Goal: Information Seeking & Learning: Check status

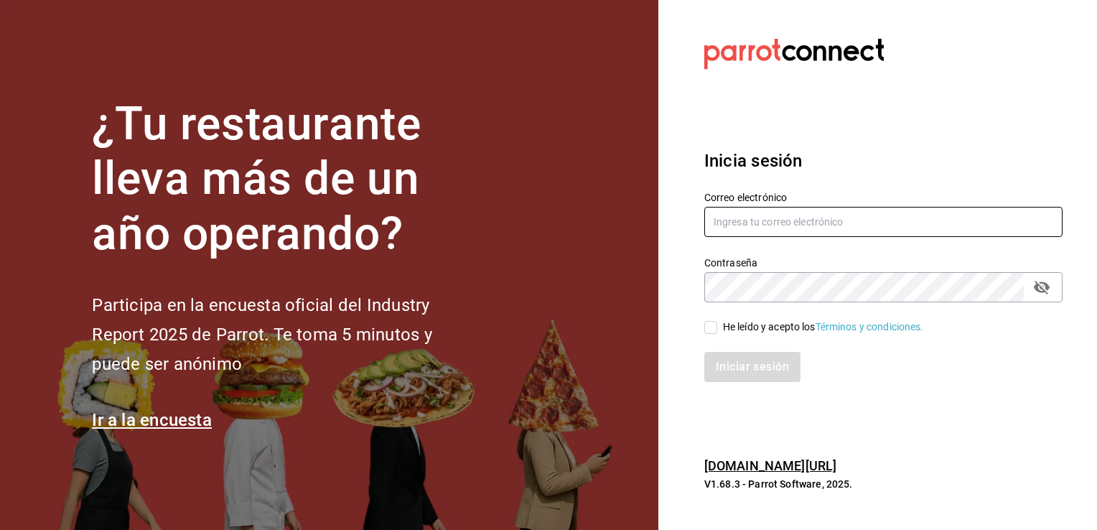
type input "[EMAIL_ADDRESS][DOMAIN_NAME]"
click at [790, 265] on label "Contraseña" at bounding box center [883, 262] width 358 height 10
click at [714, 329] on input "He leído y acepto los Términos y condiciones." at bounding box center [710, 327] width 13 height 13
checkbox input "true"
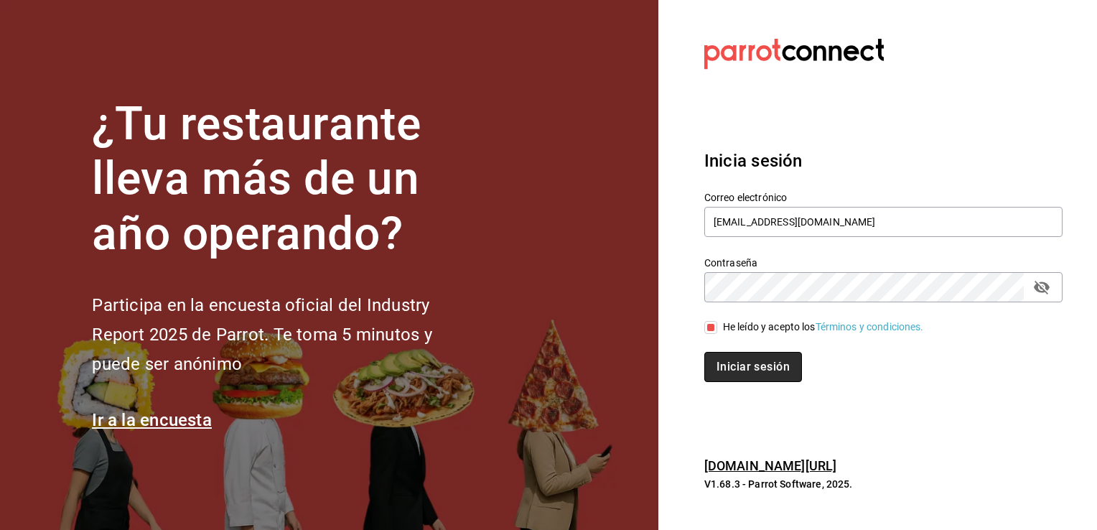
click at [735, 364] on button "Iniciar sesión" at bounding box center [753, 367] width 98 height 30
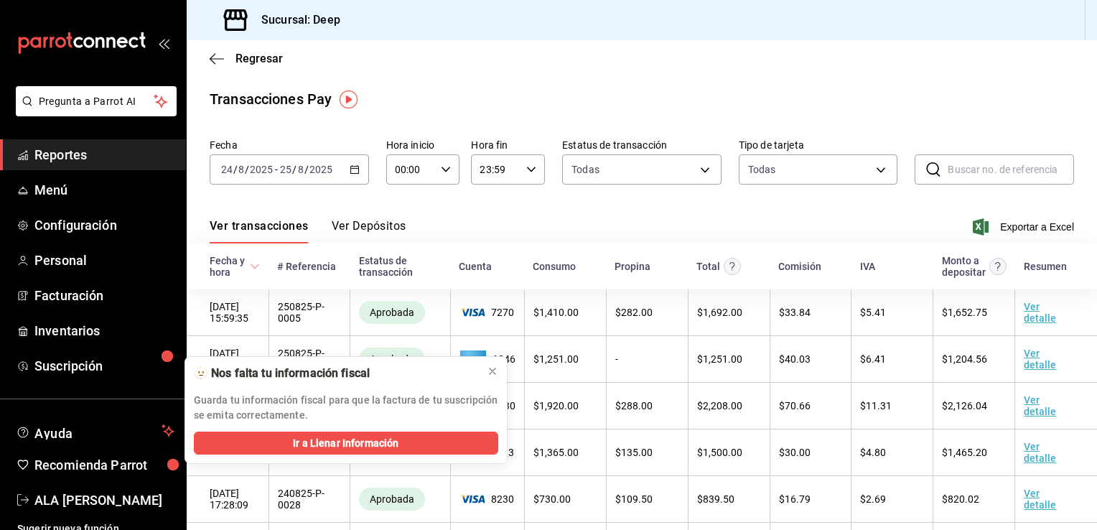
click at [159, 44] on icon "open_drawer_menu" at bounding box center [162, 44] width 6 height 11
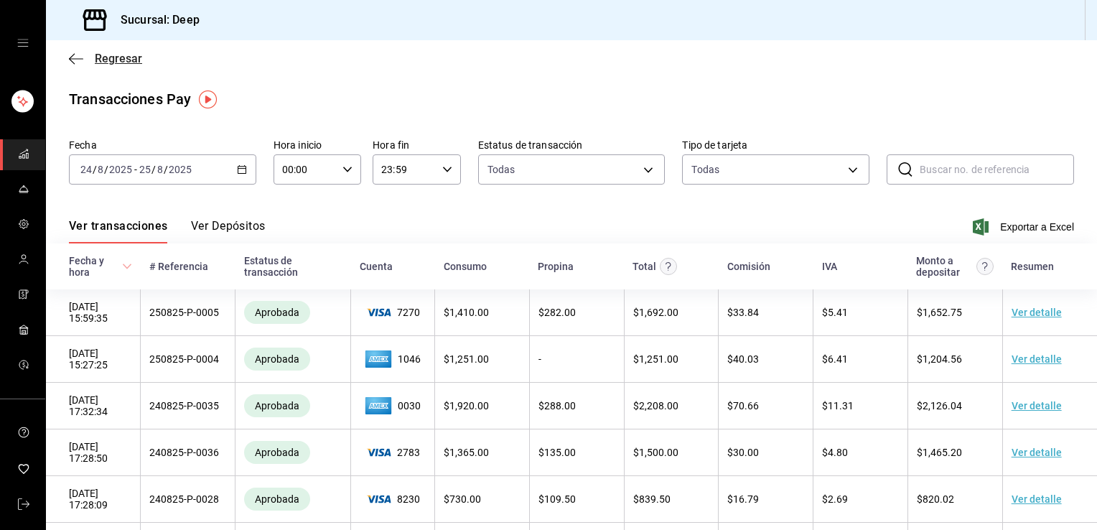
click at [130, 64] on span "Regresar" at bounding box center [118, 59] width 47 height 14
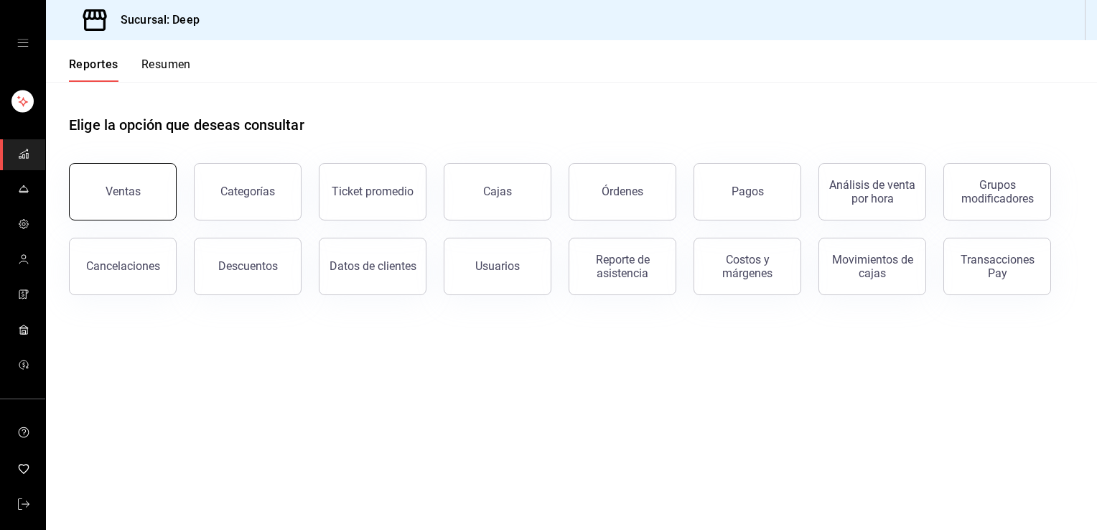
click at [126, 192] on div "Ventas" at bounding box center [123, 191] width 35 height 14
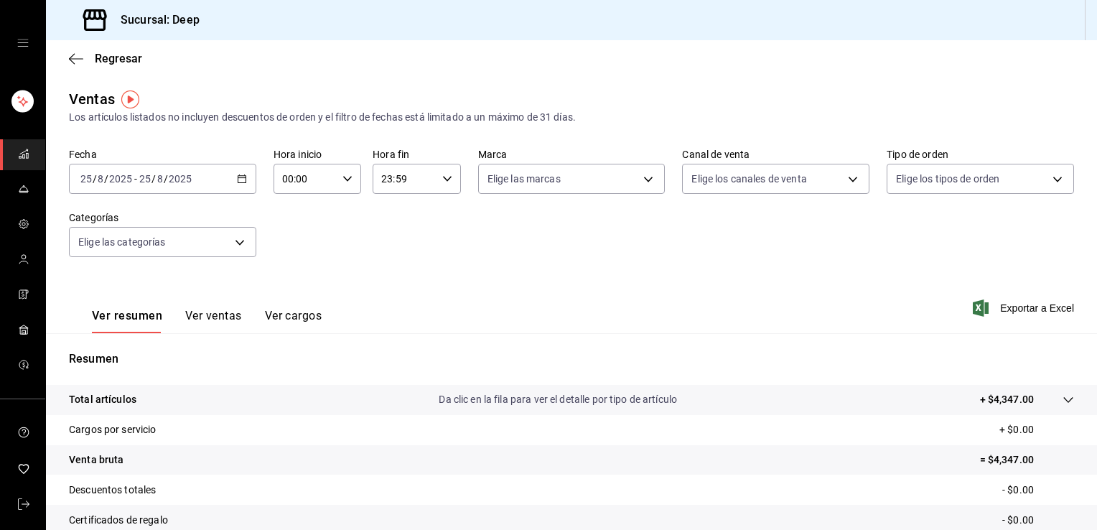
click at [159, 184] on input "8" at bounding box center [159, 178] width 7 height 11
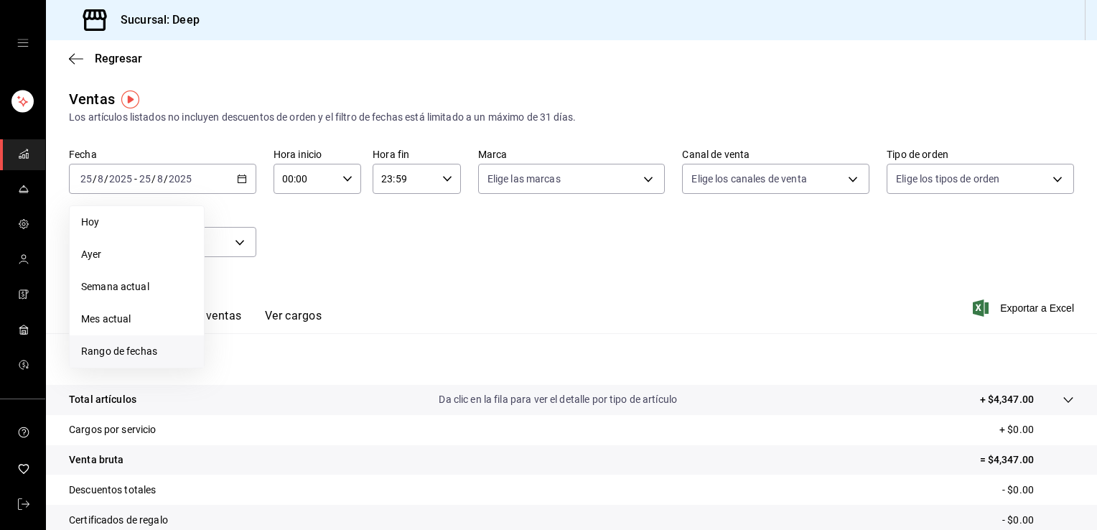
click at [141, 347] on span "Rango de fechas" at bounding box center [136, 351] width 111 height 15
click at [242, 372] on button "18" at bounding box center [234, 369] width 25 height 26
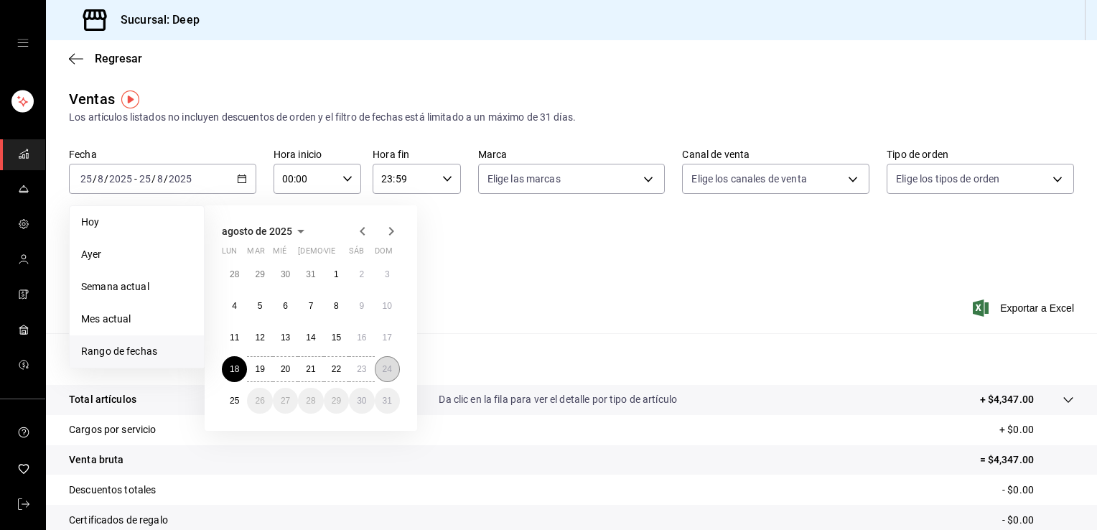
click at [385, 368] on abbr "24" at bounding box center [387, 369] width 9 height 10
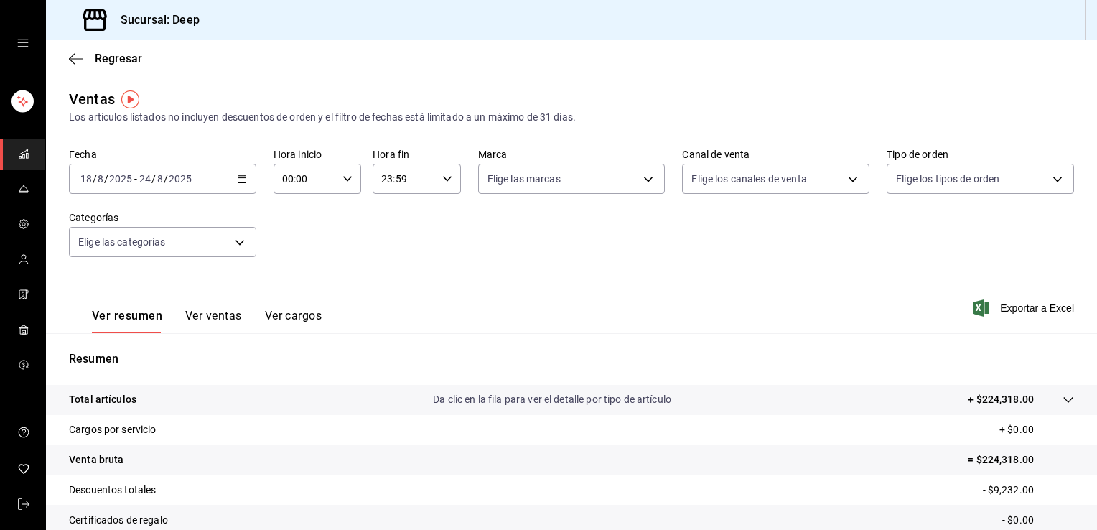
click at [467, 273] on div "Fecha [DATE] [DATE] - [DATE] [DATE] Hora inicio 00:00 Hora inicio Hora fin 23:5…" at bounding box center [571, 211] width 1005 height 126
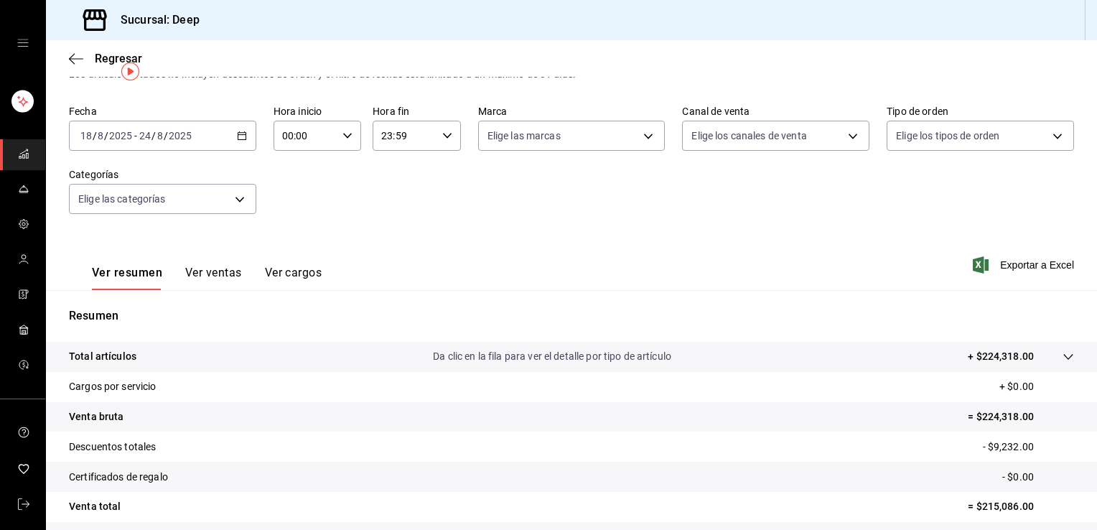
scroll to position [14, 0]
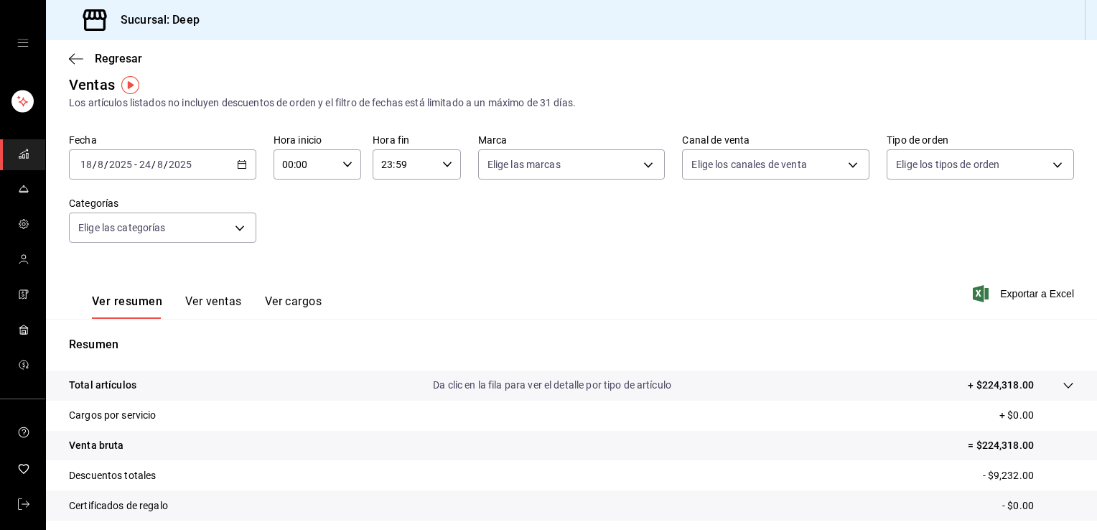
click at [193, 171] on div "[DATE] [DATE] - [DATE] [DATE]" at bounding box center [162, 164] width 187 height 30
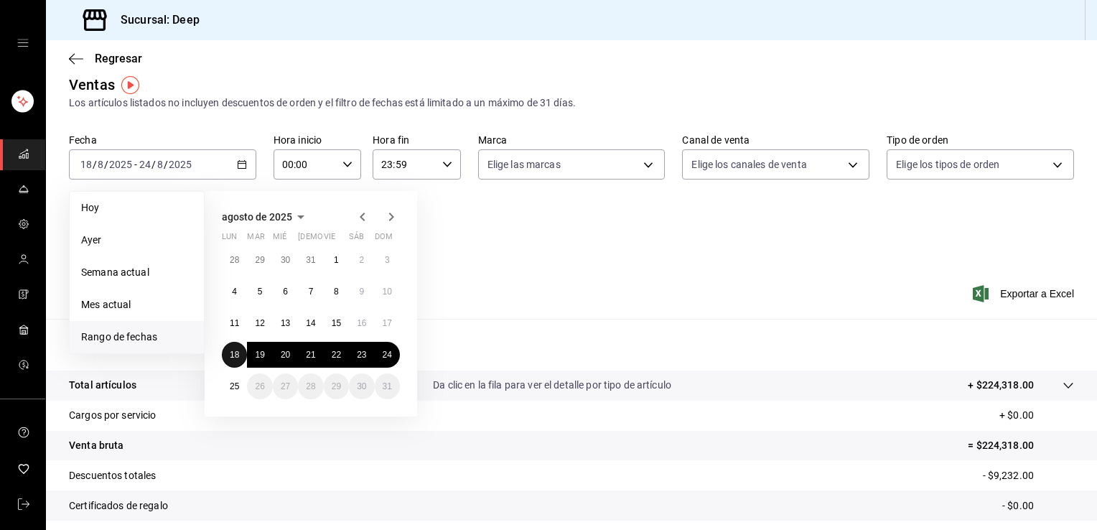
click at [232, 355] on abbr "18" at bounding box center [234, 355] width 9 height 10
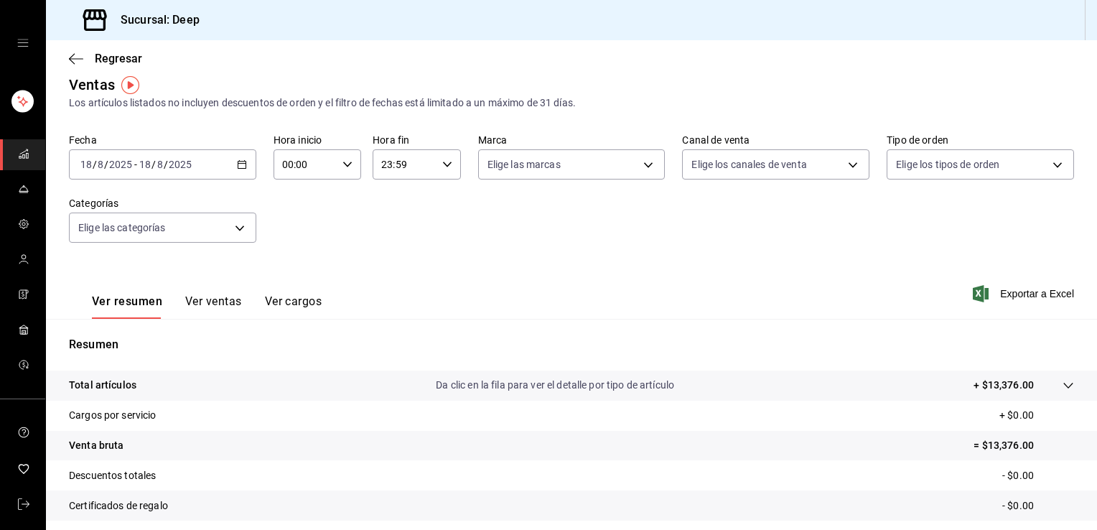
click at [534, 296] on div "Ver resumen Ver ventas Ver cargos Exportar a Excel" at bounding box center [571, 289] width 1051 height 59
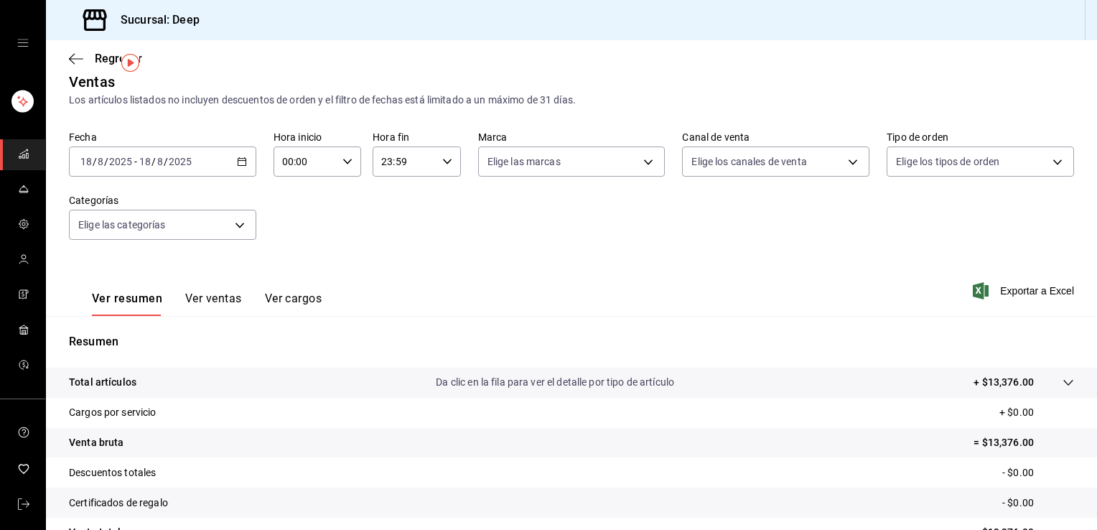
scroll to position [14, 0]
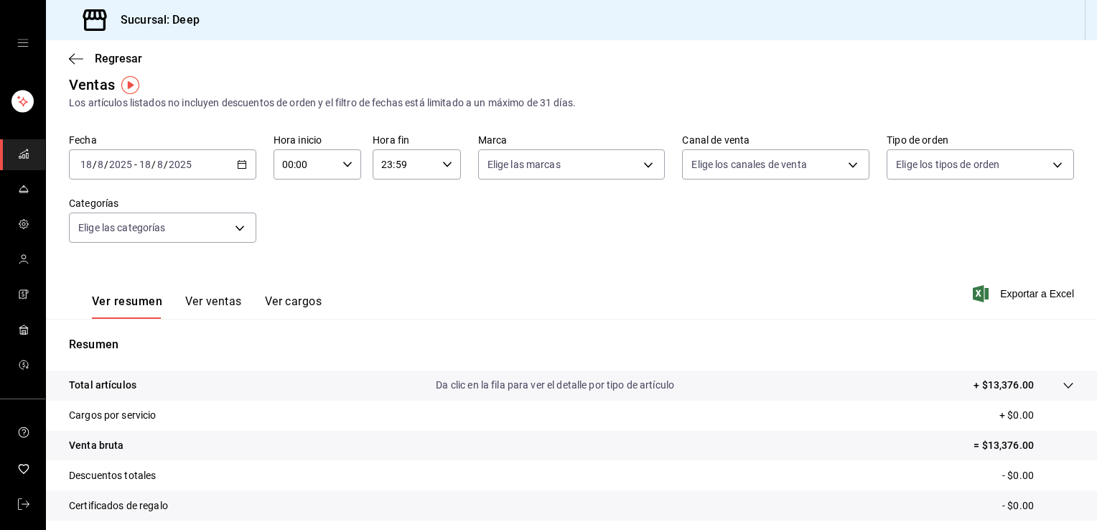
click at [207, 169] on div "[DATE] [DATE] - [DATE] [DATE]" at bounding box center [162, 164] width 187 height 30
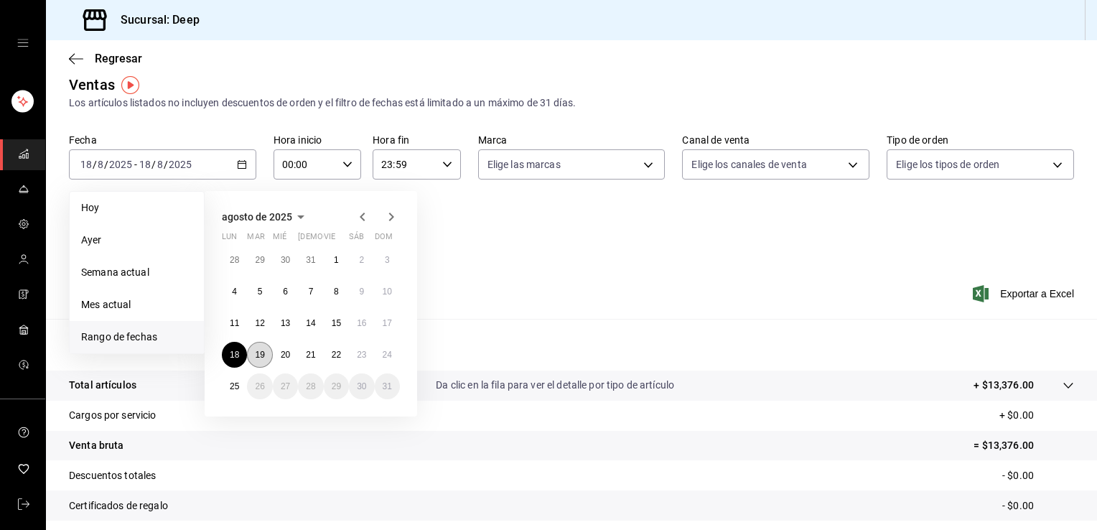
click at [259, 355] on abbr "19" at bounding box center [259, 355] width 9 height 10
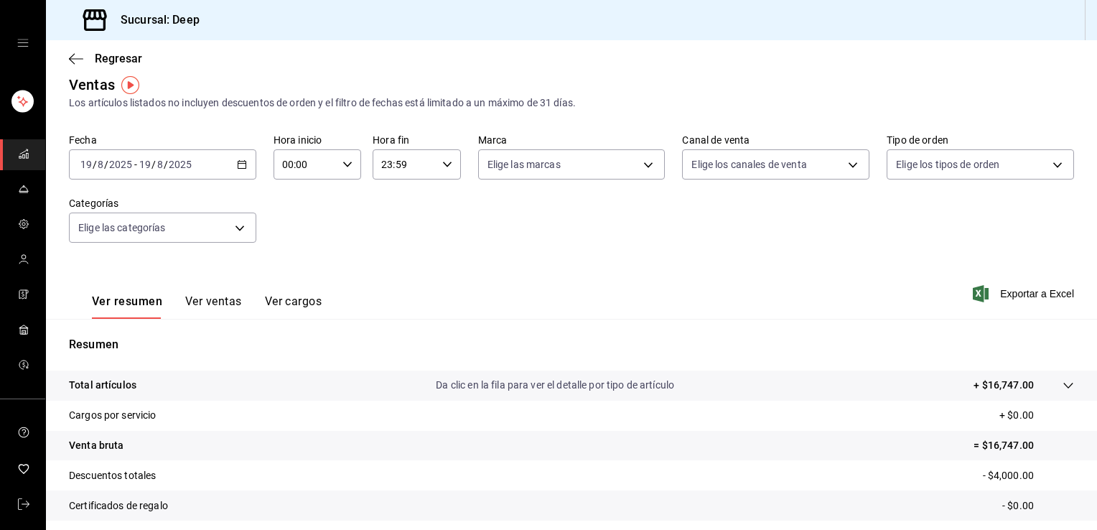
click at [568, 279] on div "Ver resumen Ver ventas Ver cargos Exportar a Excel" at bounding box center [571, 289] width 1051 height 59
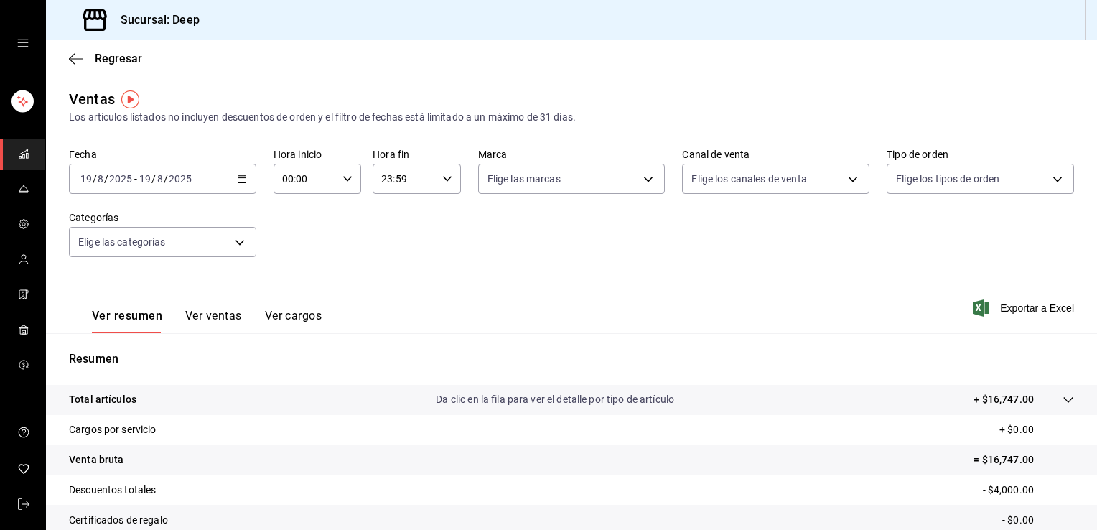
click at [152, 184] on span "/" at bounding box center [153, 178] width 4 height 11
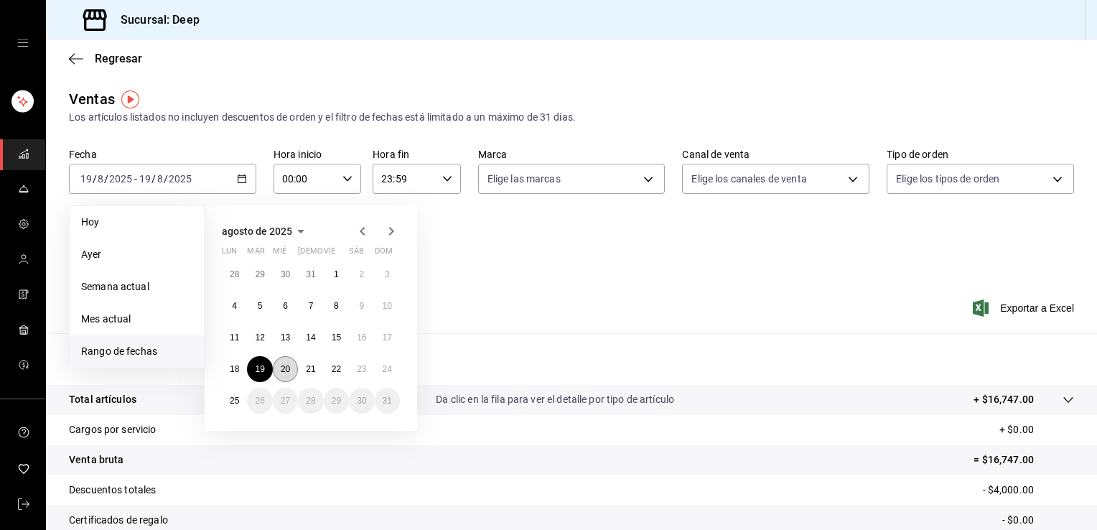
click at [284, 366] on abbr "20" at bounding box center [285, 369] width 9 height 10
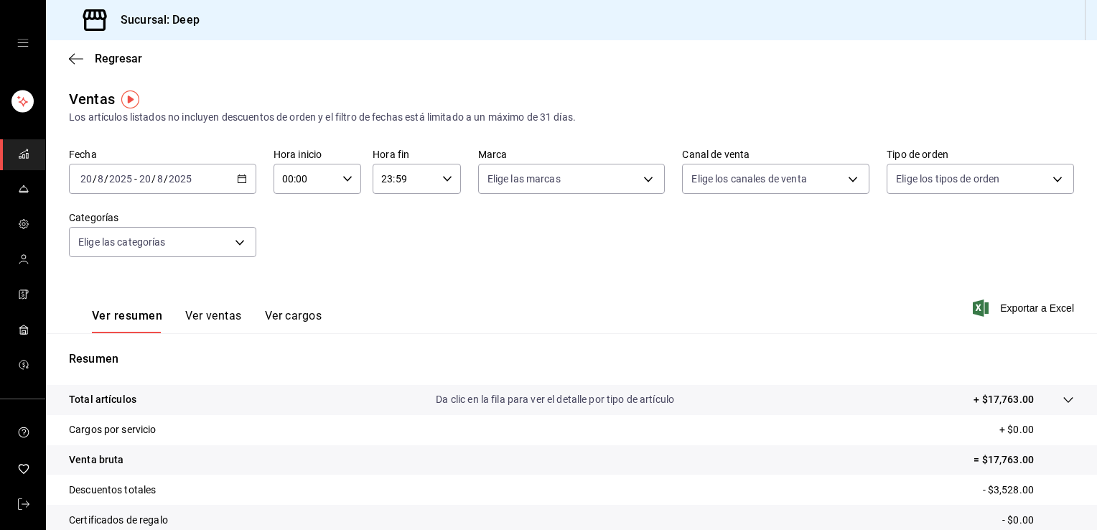
click at [564, 299] on div "Ver resumen Ver ventas Ver cargos Exportar a Excel" at bounding box center [571, 303] width 1051 height 59
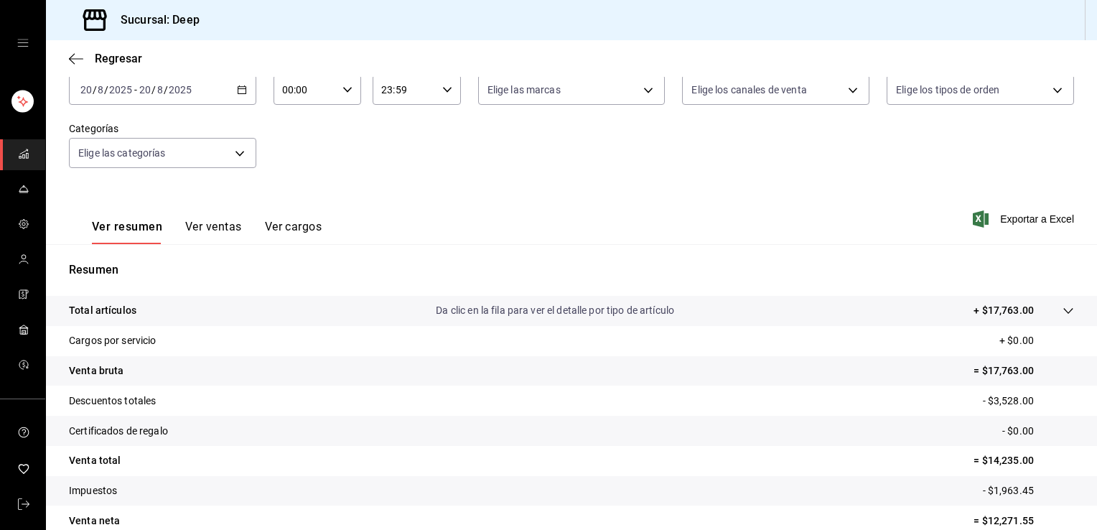
scroll to position [43, 0]
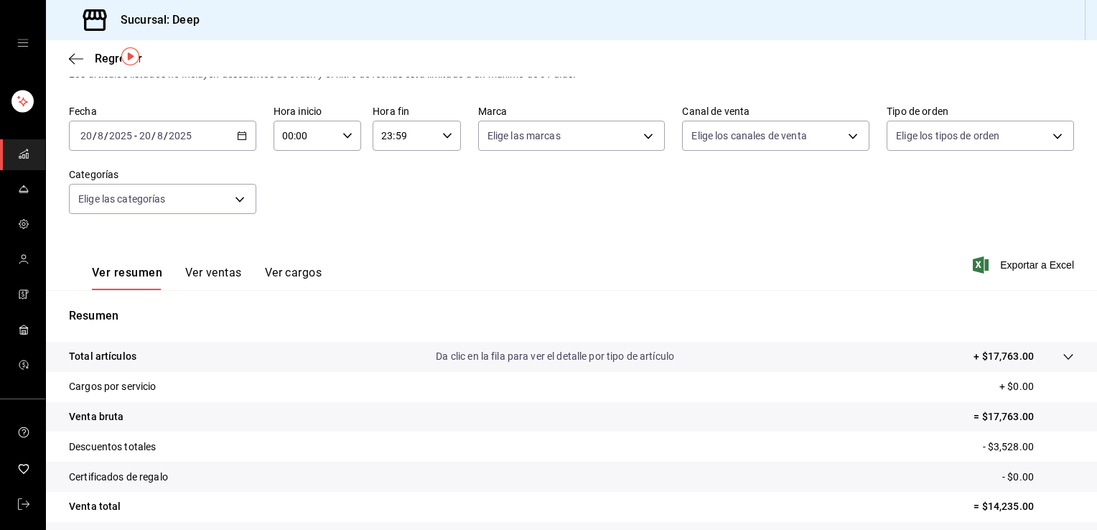
click at [213, 145] on div "[DATE] [DATE] - [DATE] [DATE]" at bounding box center [162, 136] width 187 height 30
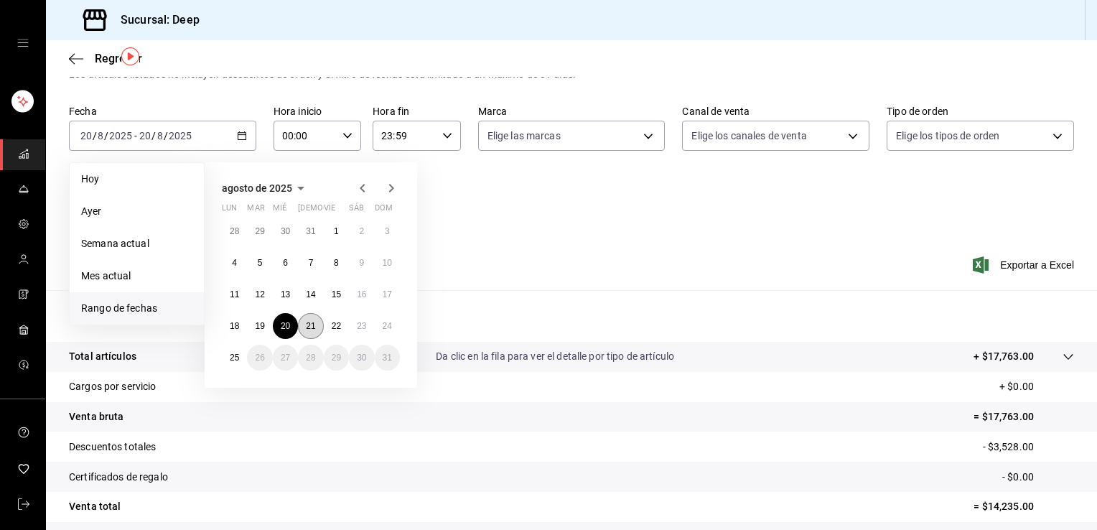
click at [312, 323] on abbr "21" at bounding box center [310, 326] width 9 height 10
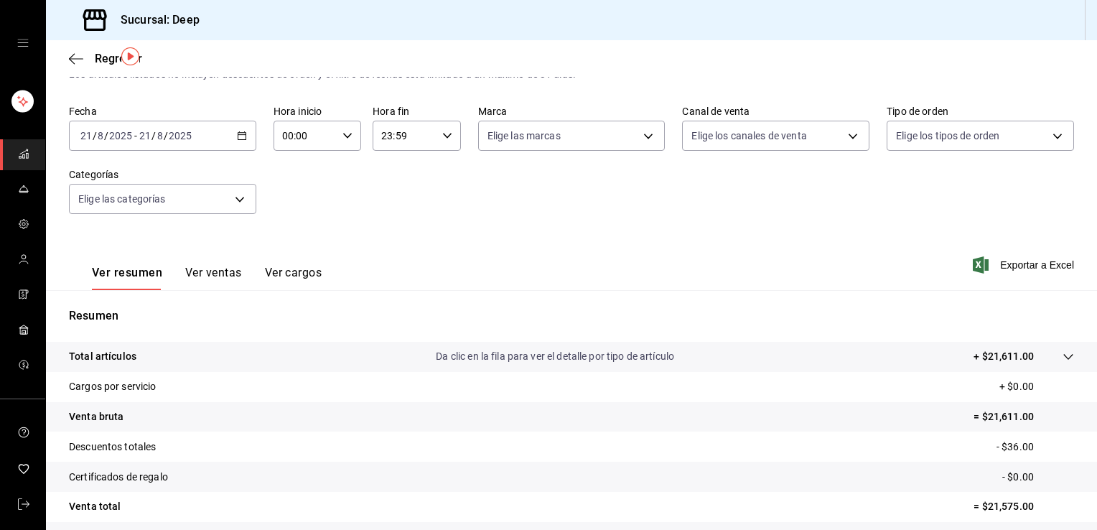
click at [584, 224] on div "Fecha [DATE] [DATE] - [DATE] [DATE] Hora inicio 00:00 Hora inicio Hora fin 23:5…" at bounding box center [571, 168] width 1005 height 126
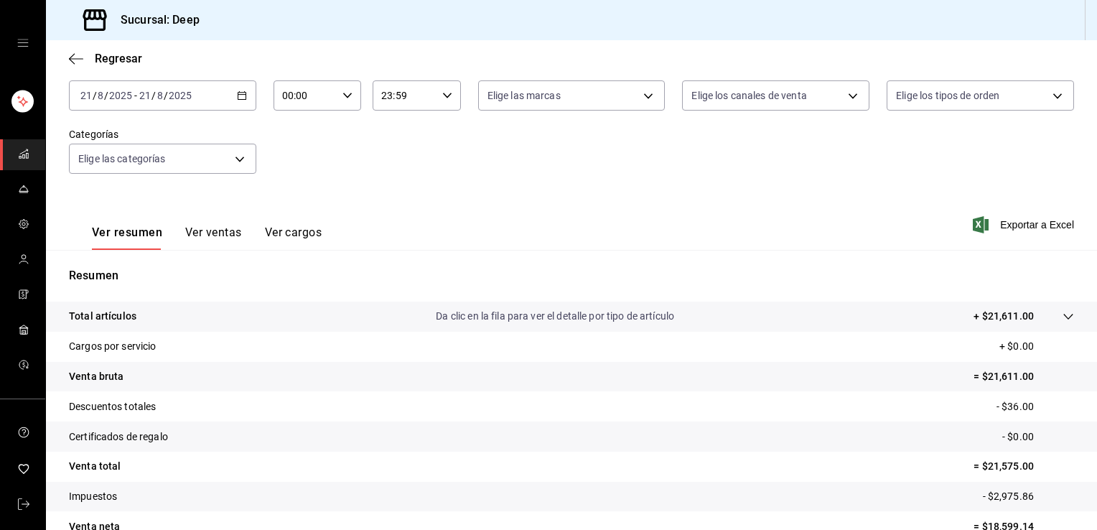
scroll to position [72, 0]
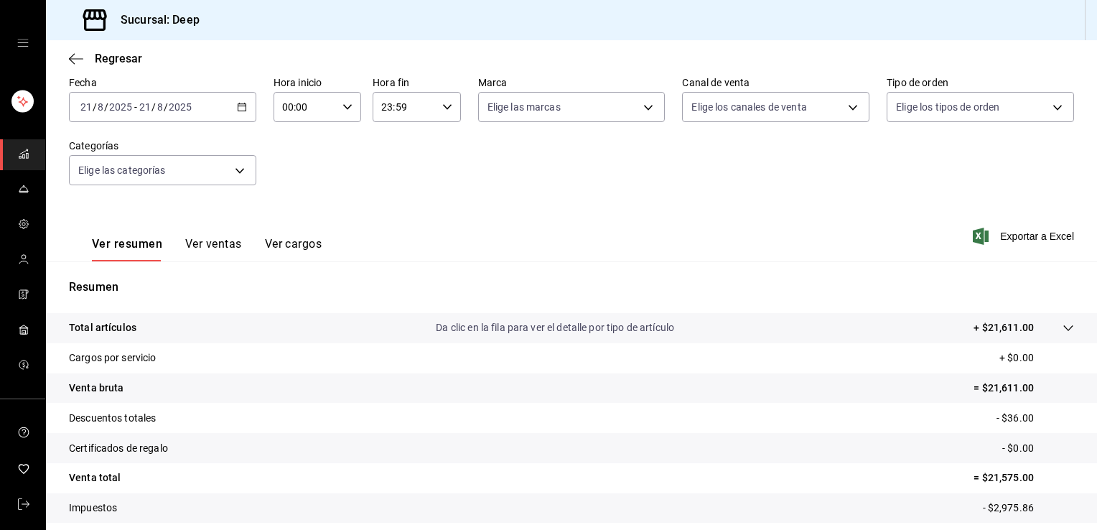
click at [180, 113] on input "2025" at bounding box center [180, 106] width 24 height 11
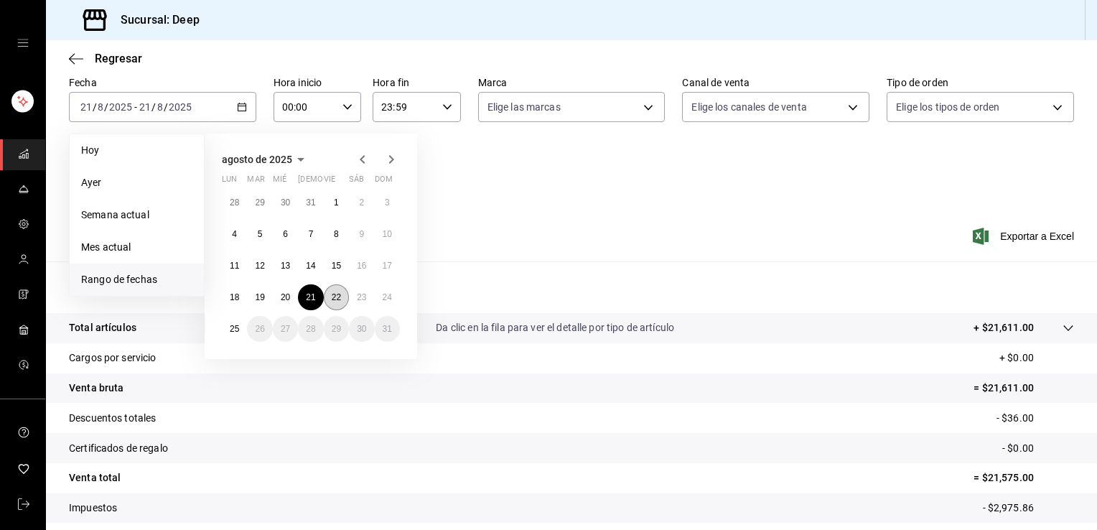
click at [340, 293] on abbr "22" at bounding box center [336, 297] width 9 height 10
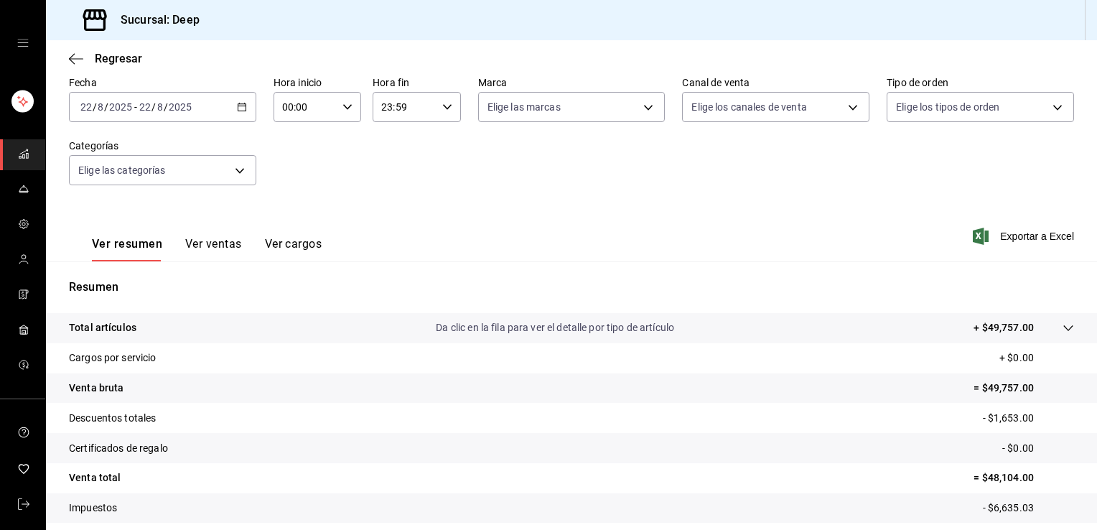
click at [581, 215] on div "Ver resumen Ver ventas Ver cargos Exportar a Excel" at bounding box center [571, 231] width 1051 height 59
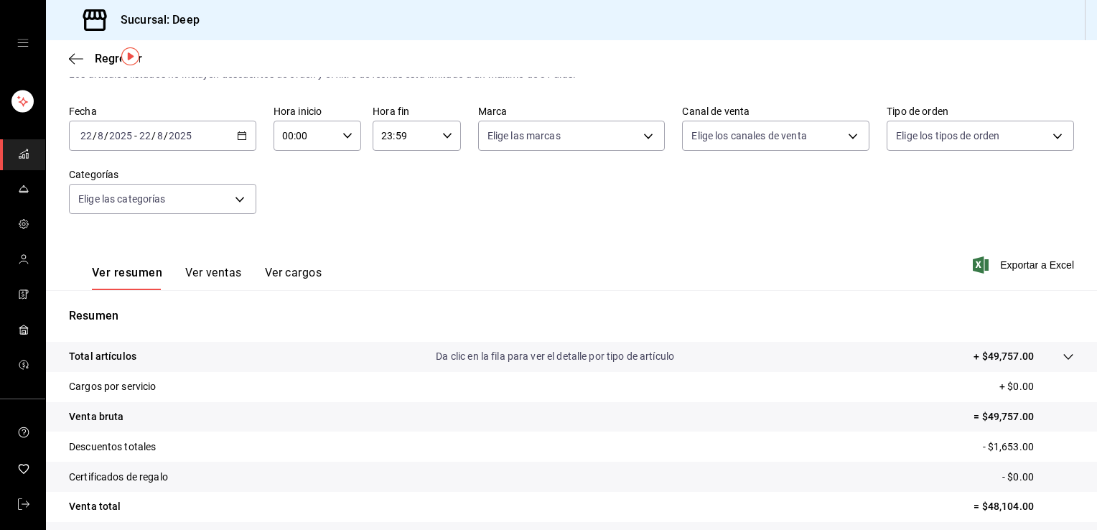
click at [164, 142] on div "[DATE] [DATE] - [DATE] [DATE]" at bounding box center [162, 136] width 187 height 30
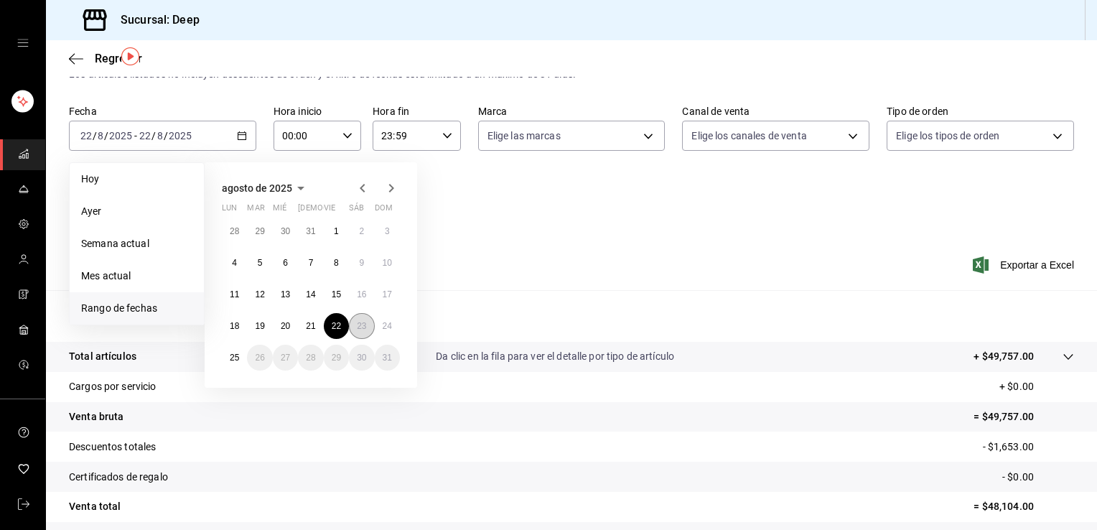
click at [358, 327] on abbr "23" at bounding box center [361, 326] width 9 height 10
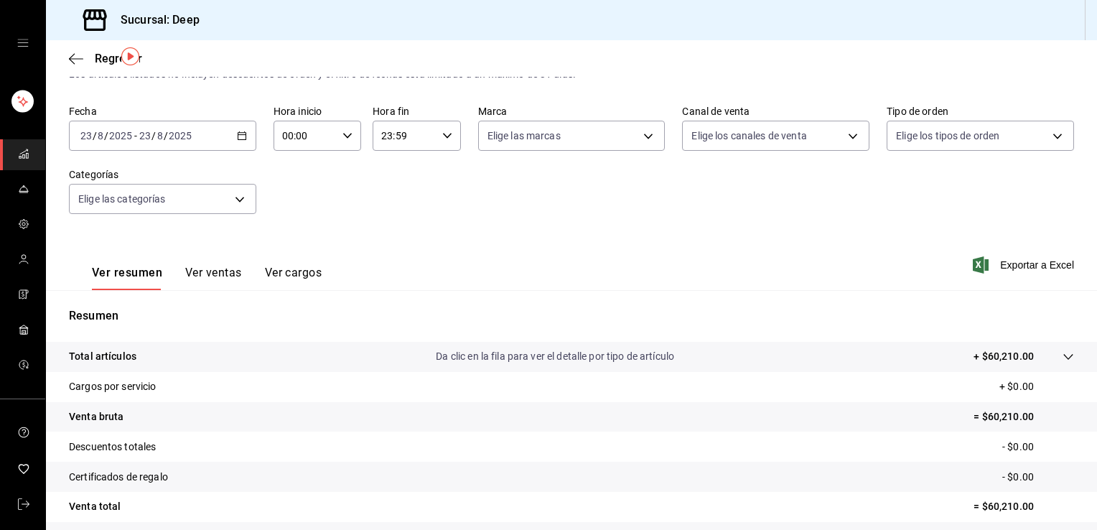
click at [552, 240] on div "Ver resumen Ver ventas Ver cargos Exportar a Excel" at bounding box center [571, 260] width 1051 height 59
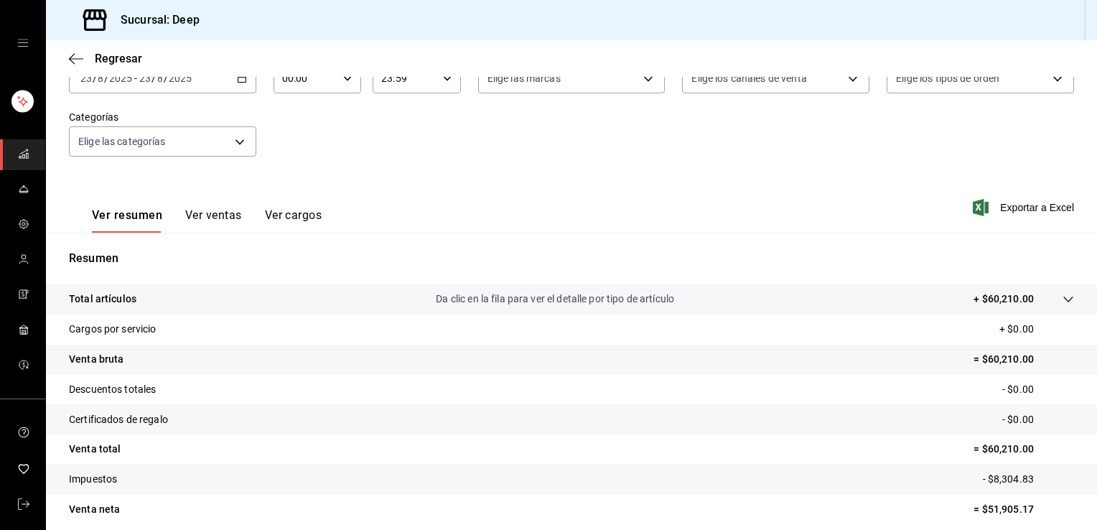
scroll to position [72, 0]
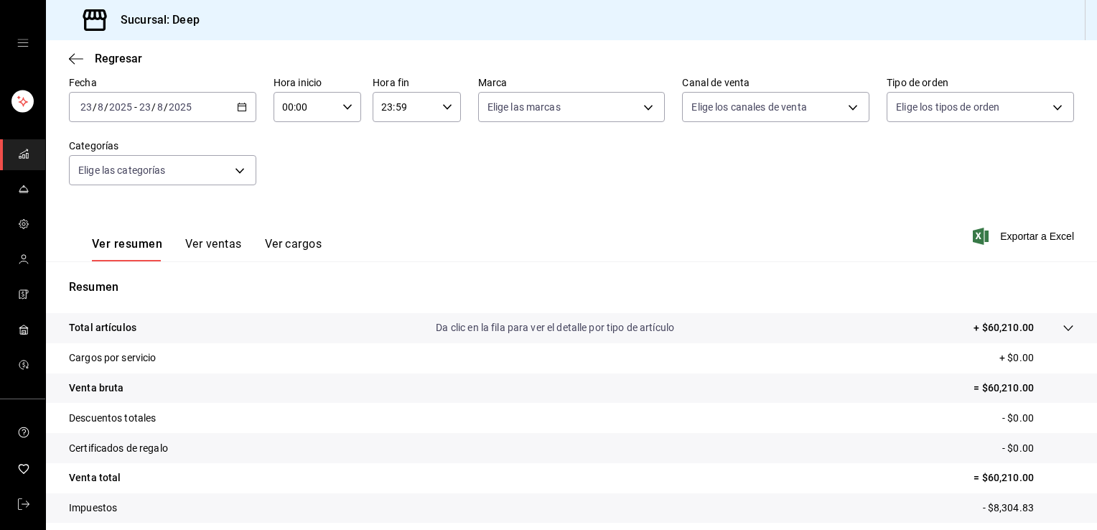
click at [202, 108] on div "[DATE] [DATE] - [DATE] [DATE]" at bounding box center [162, 107] width 187 height 30
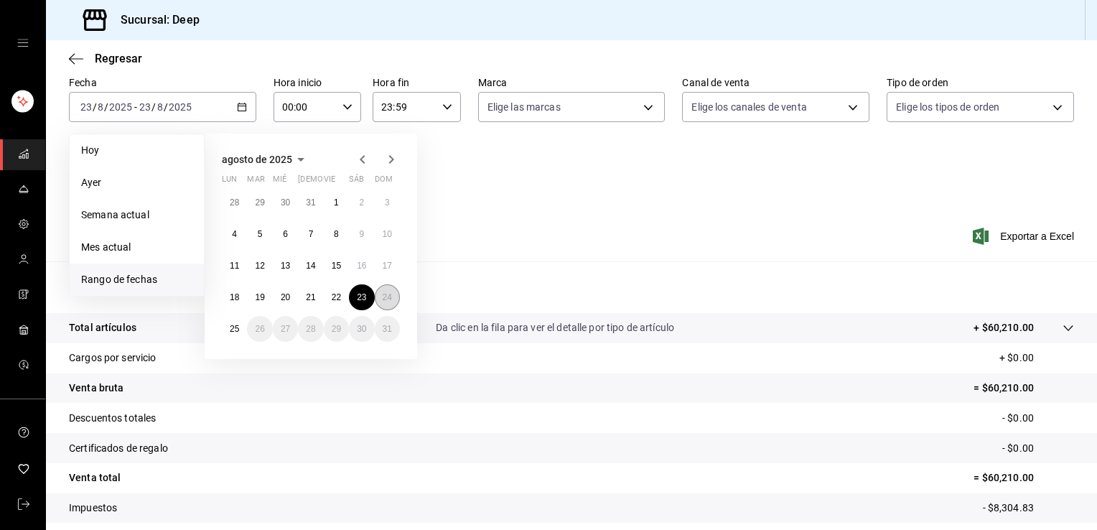
click at [385, 295] on abbr "24" at bounding box center [387, 297] width 9 height 10
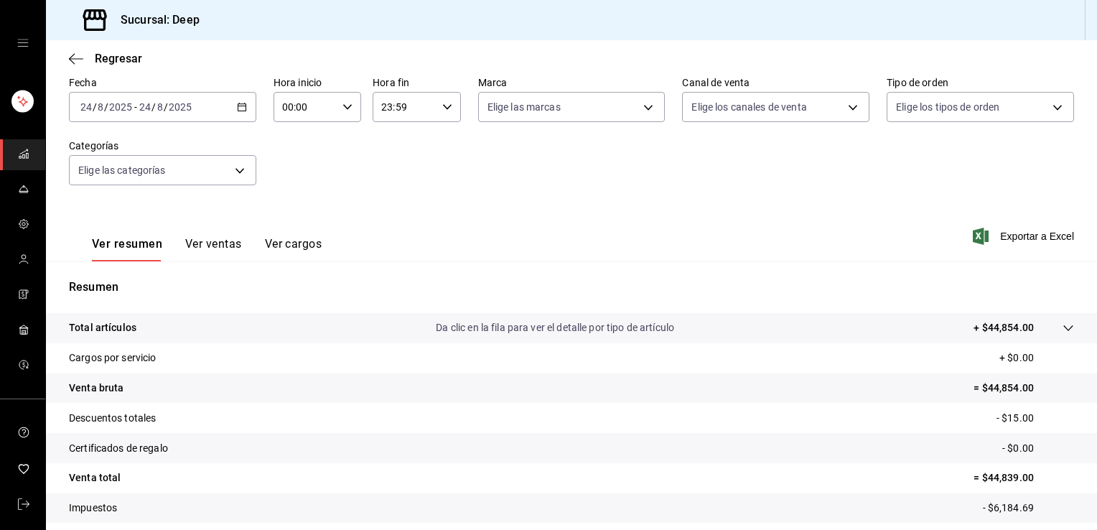
click at [619, 228] on div "Ver resumen Ver ventas Ver cargos Exportar a Excel" at bounding box center [571, 231] width 1051 height 59
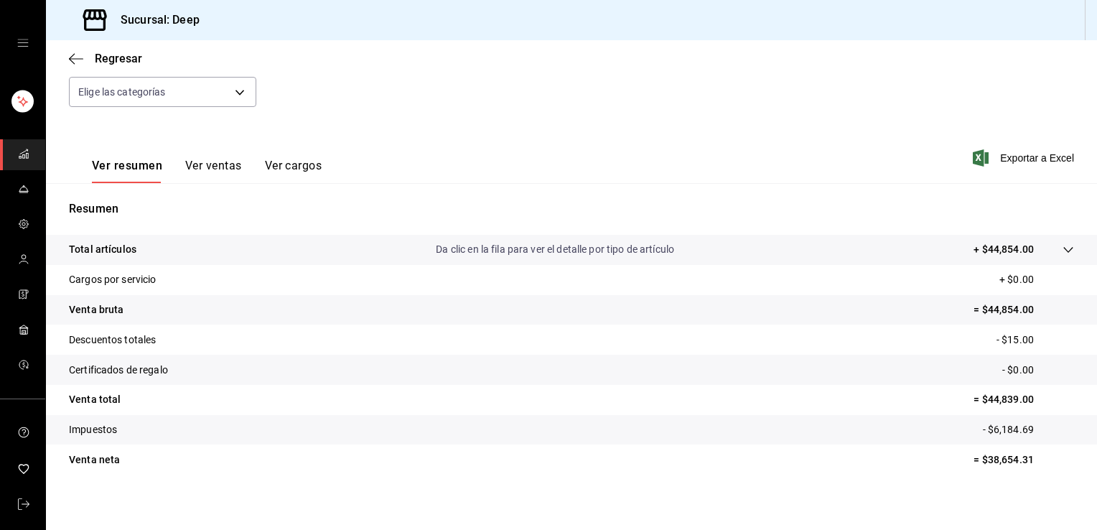
scroll to position [158, 0]
